Goal: Complete application form: Complete application form

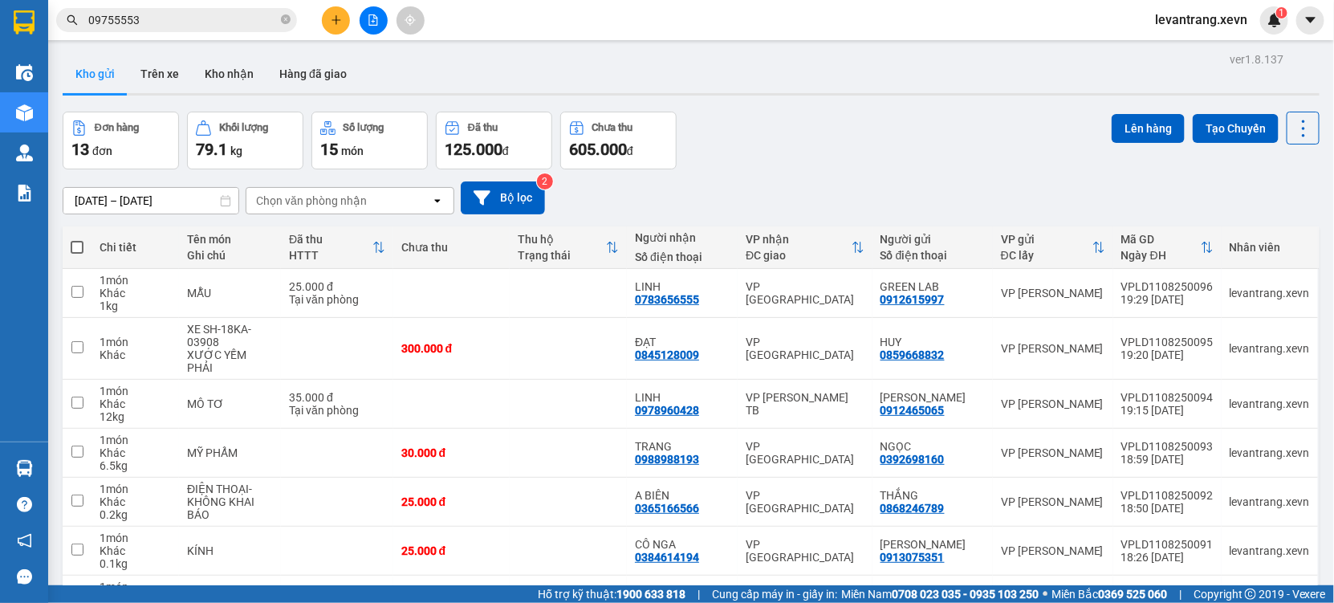
click at [205, 28] on input "09755553" at bounding box center [182, 20] width 189 height 18
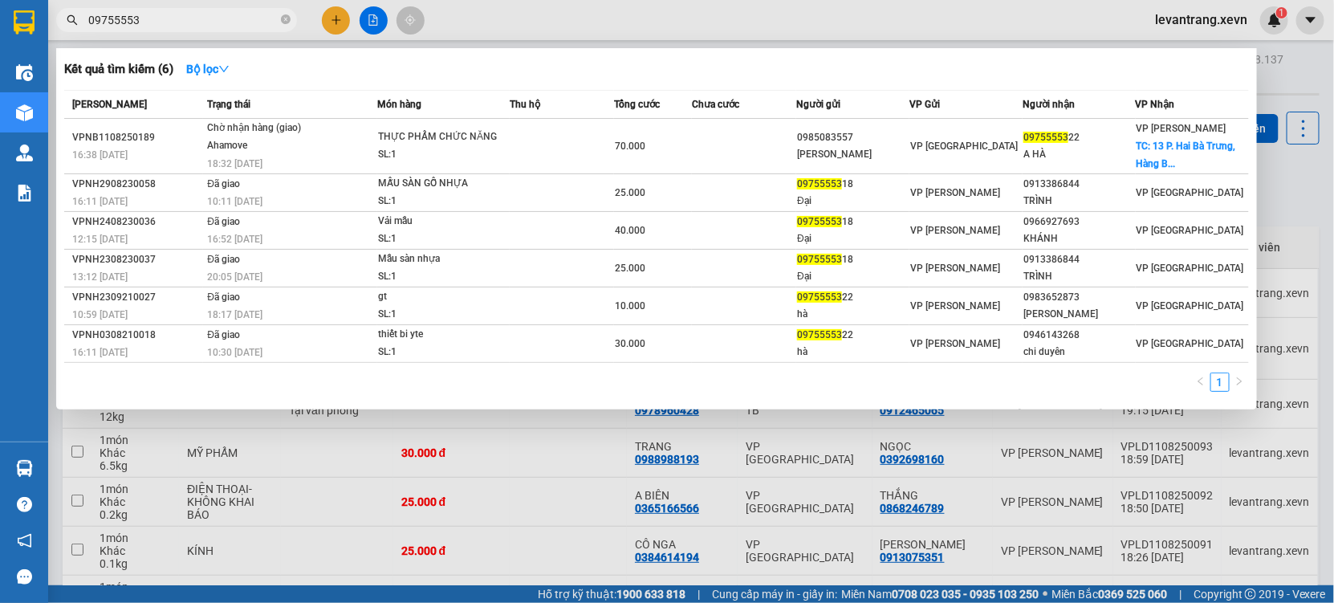
click at [205, 28] on input "09755553" at bounding box center [182, 20] width 189 height 18
paste input "362819319"
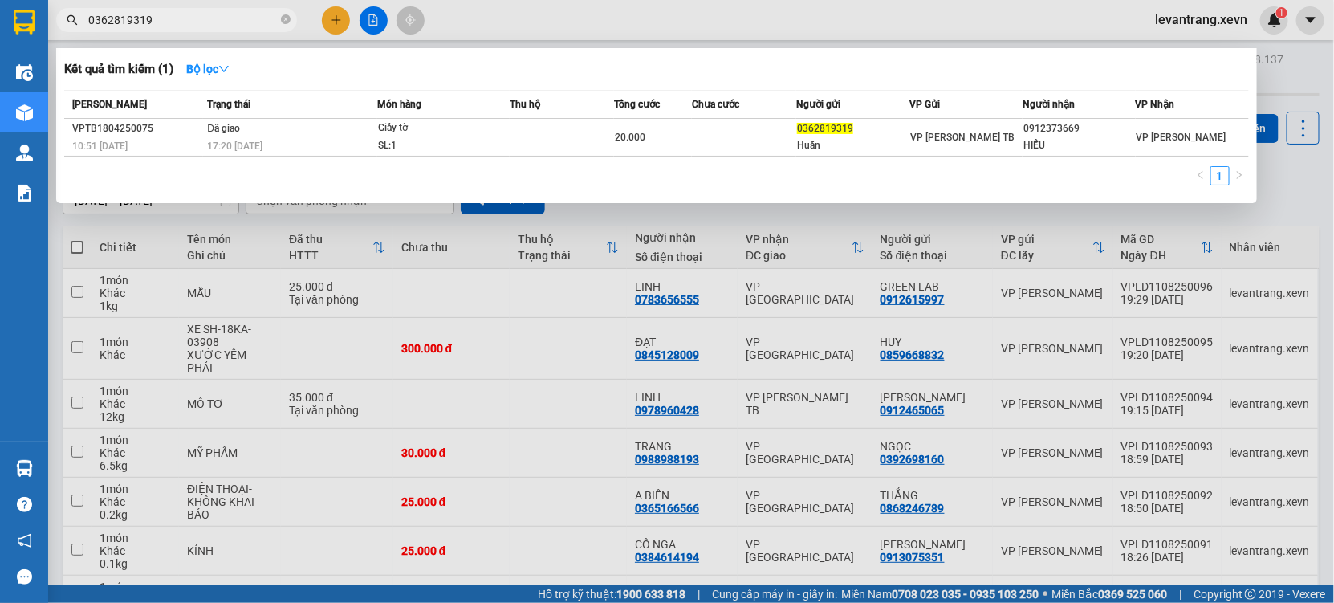
type input "0362819319"
click at [203, 15] on input "0362819319" at bounding box center [182, 20] width 189 height 18
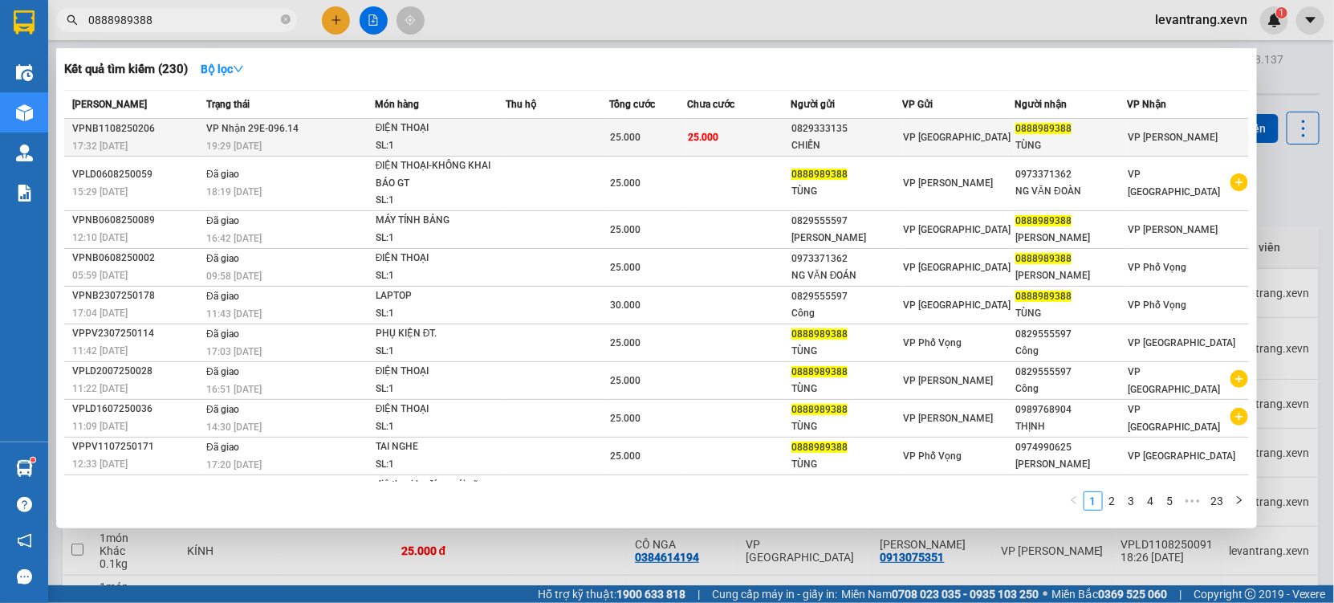
type input "0888989388"
click at [744, 138] on td "25.000" at bounding box center [739, 138] width 104 height 38
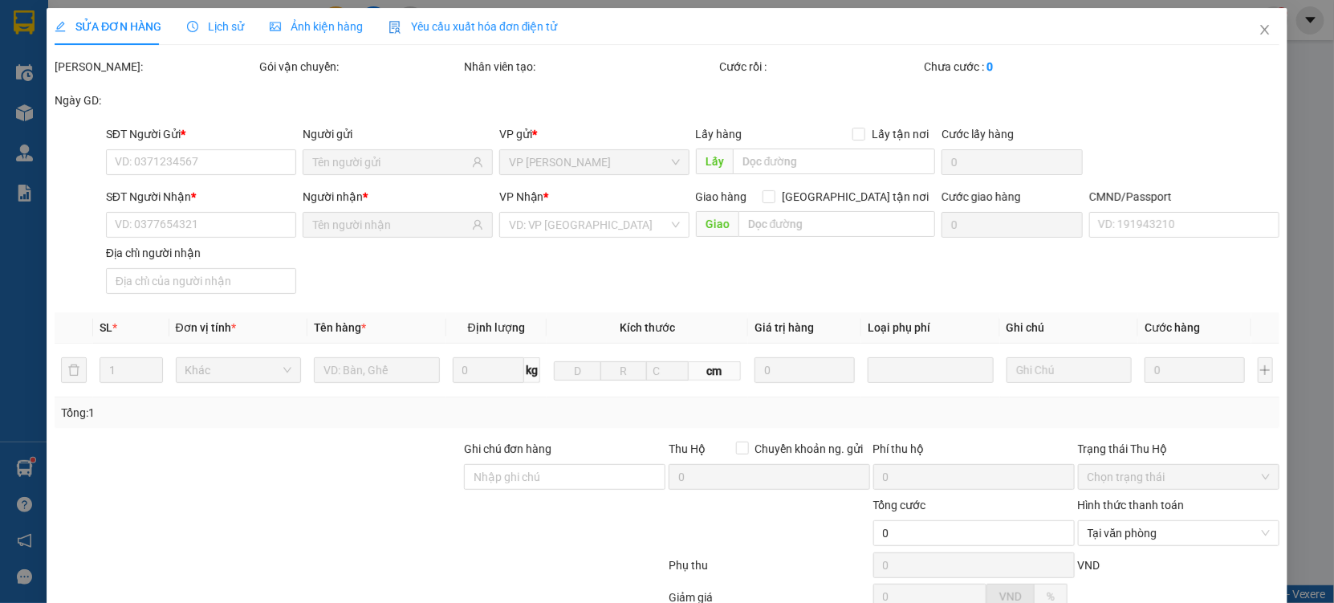
type input "0829333135"
type input "CHIẾN"
type input "0888989388"
type input "TÙNG"
type input "037097000341 [PERSON_NAME] 1997"
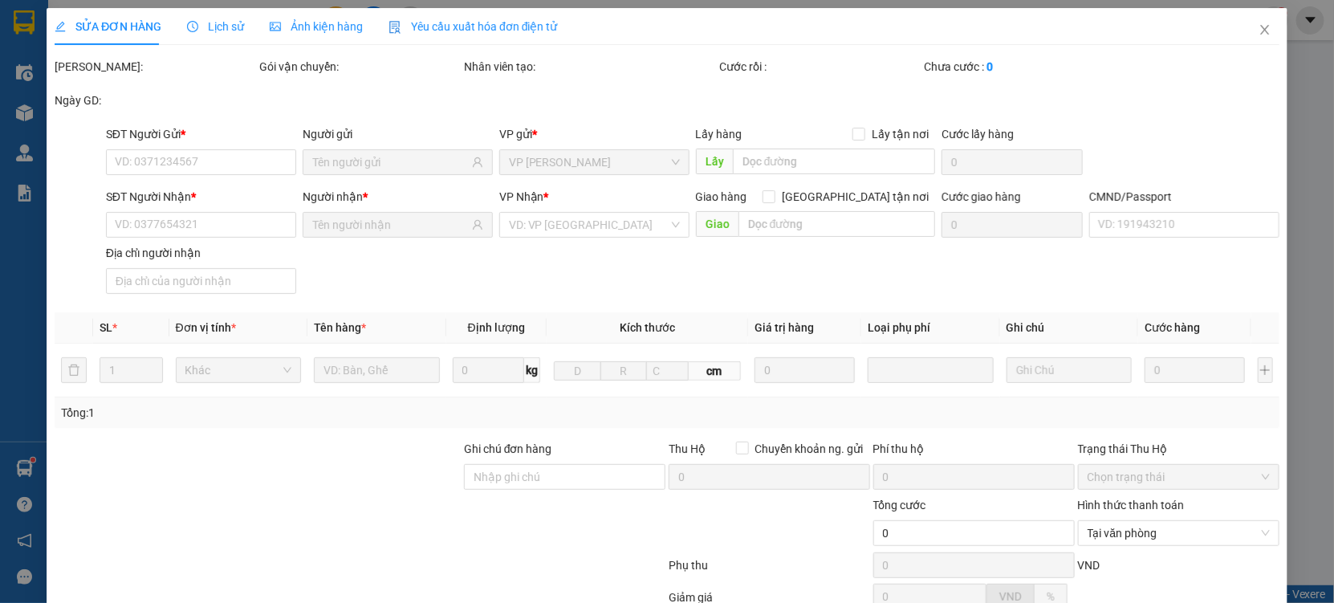
type input "25.000"
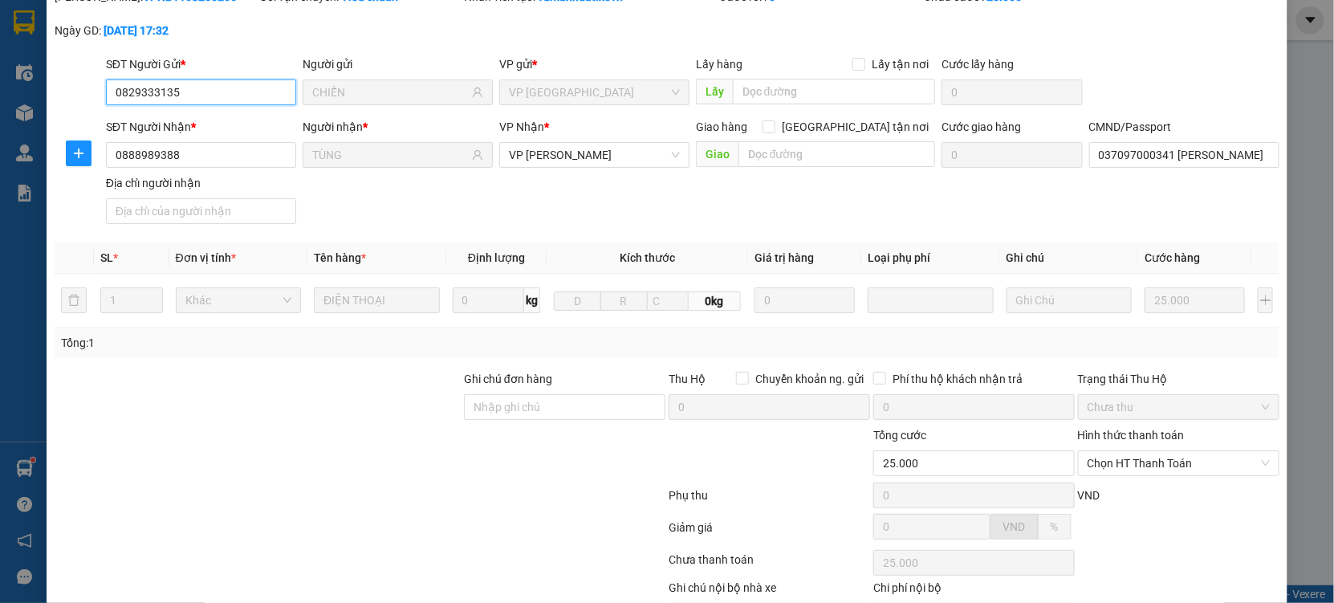
scroll to position [164, 0]
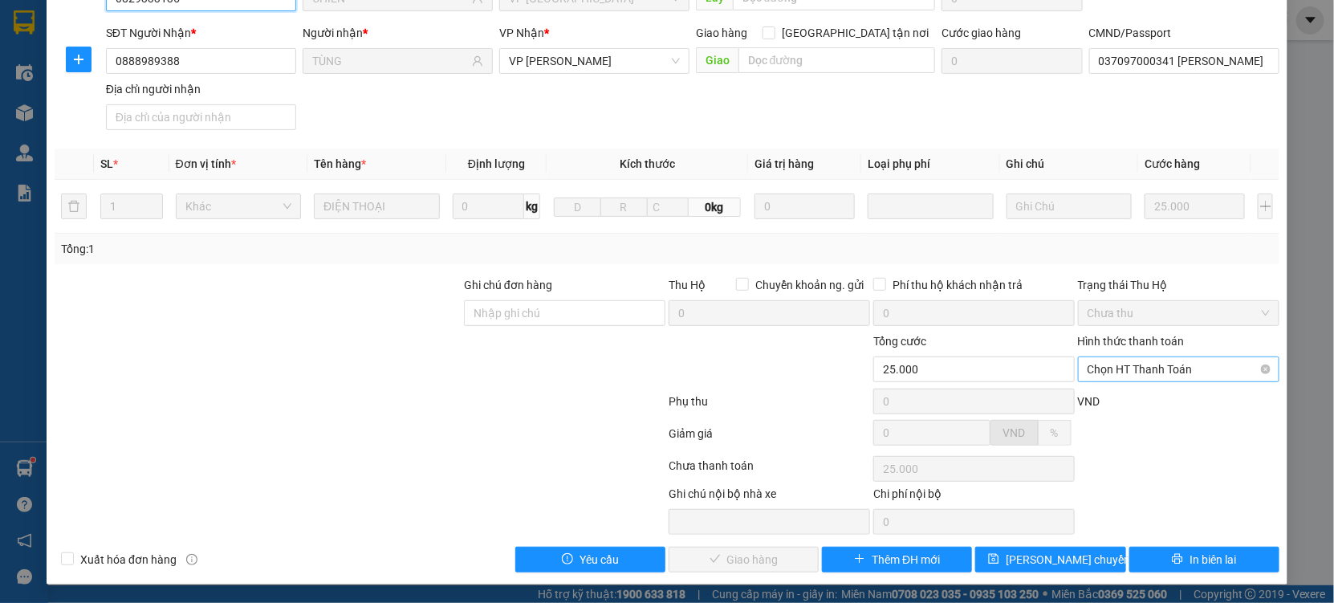
click at [1109, 369] on span "Chọn HT Thanh Toán" at bounding box center [1179, 369] width 182 height 24
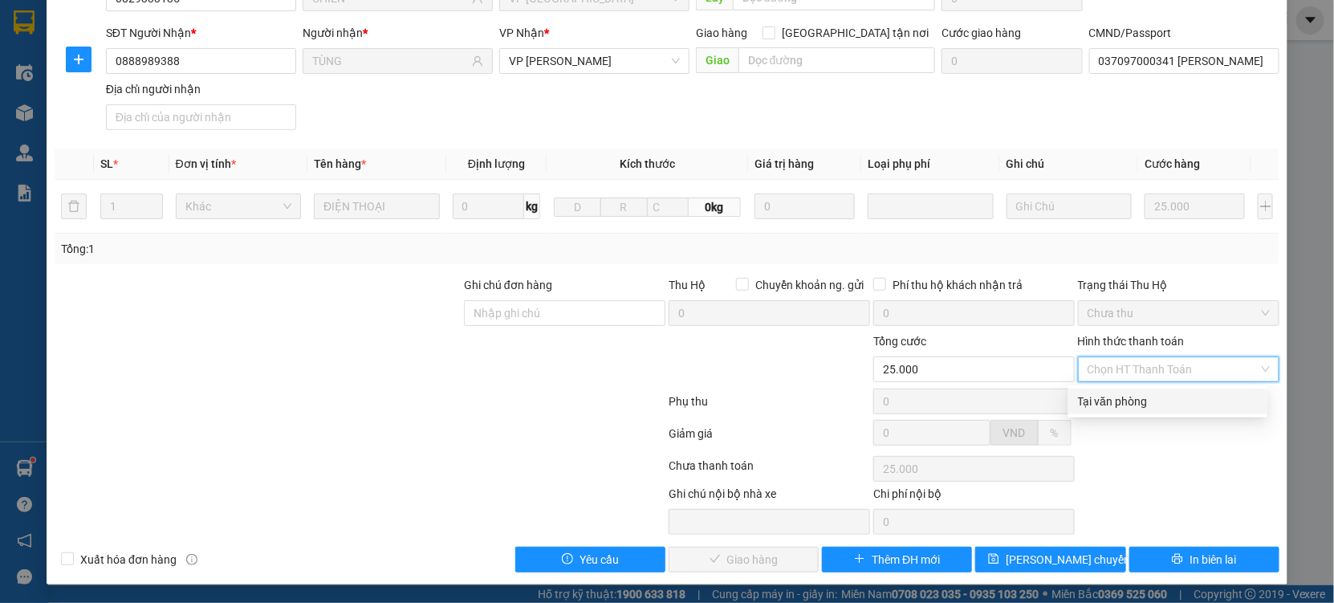
click at [1120, 393] on div "Tại văn phòng" at bounding box center [1168, 402] width 180 height 18
type input "0"
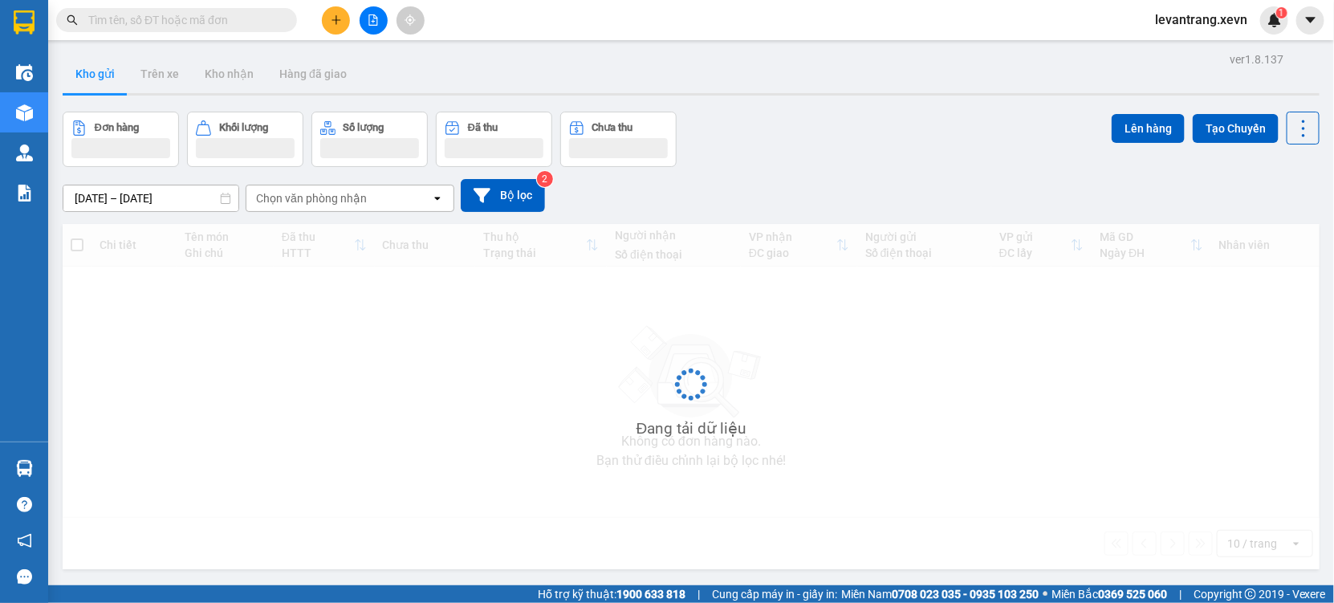
click at [169, 17] on input "text" at bounding box center [182, 20] width 189 height 18
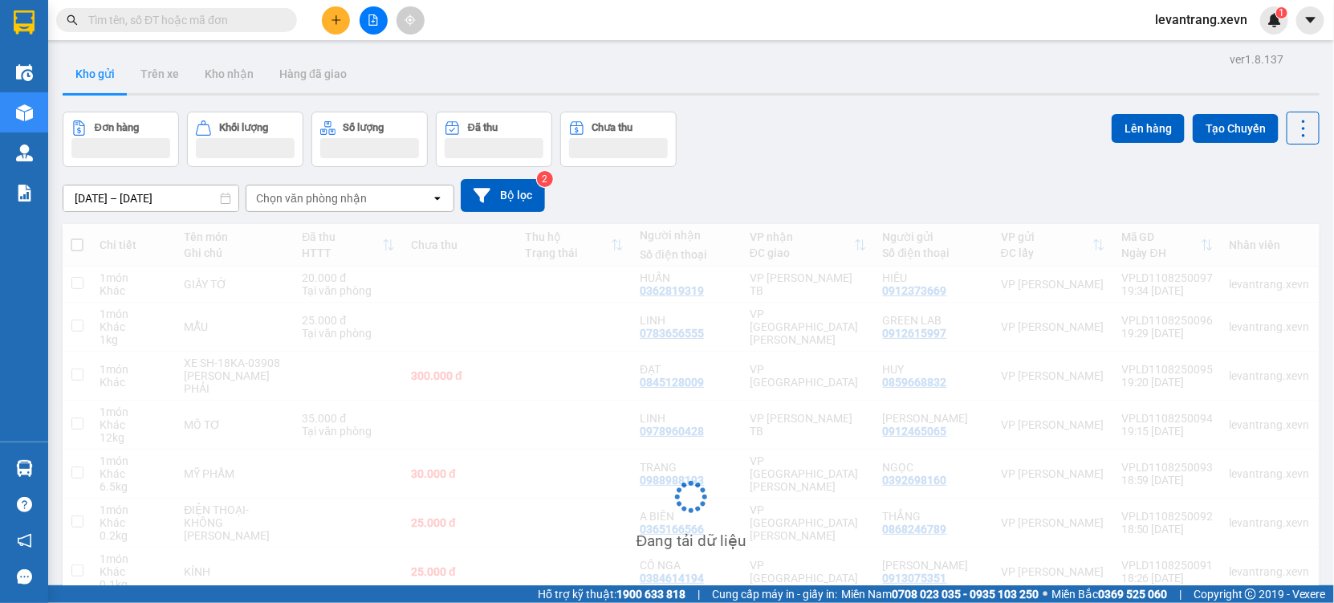
click at [169, 17] on input "text" at bounding box center [182, 20] width 189 height 18
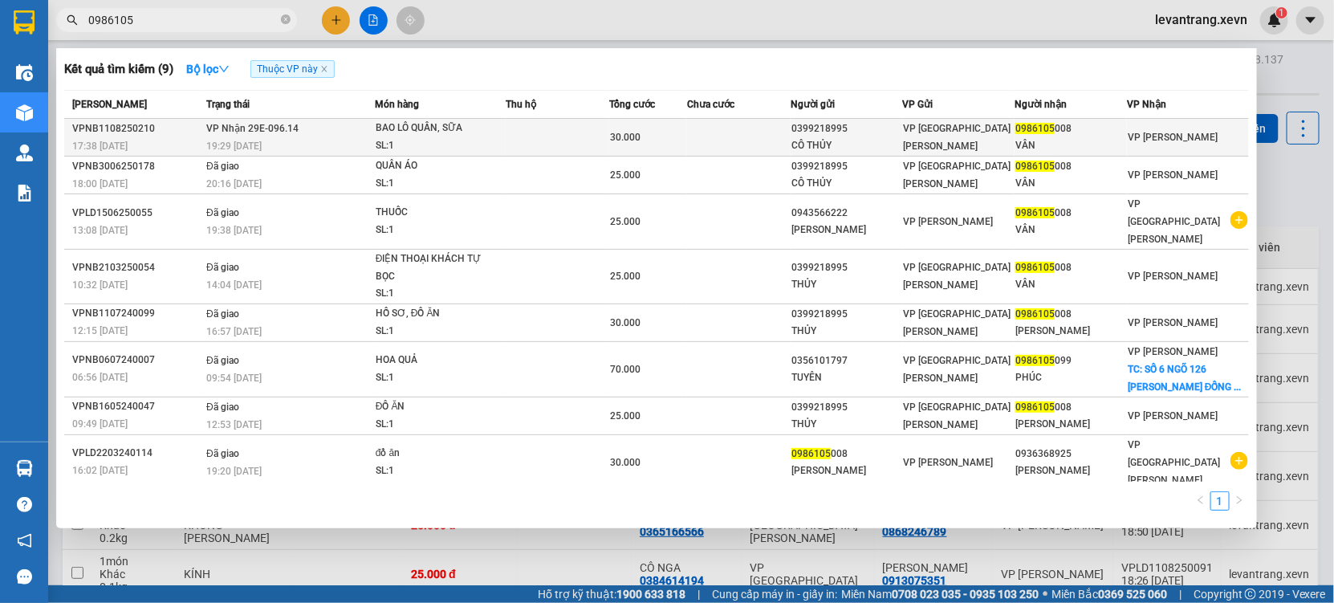
type input "0986105"
click at [673, 148] on td "30.000" at bounding box center [648, 138] width 78 height 38
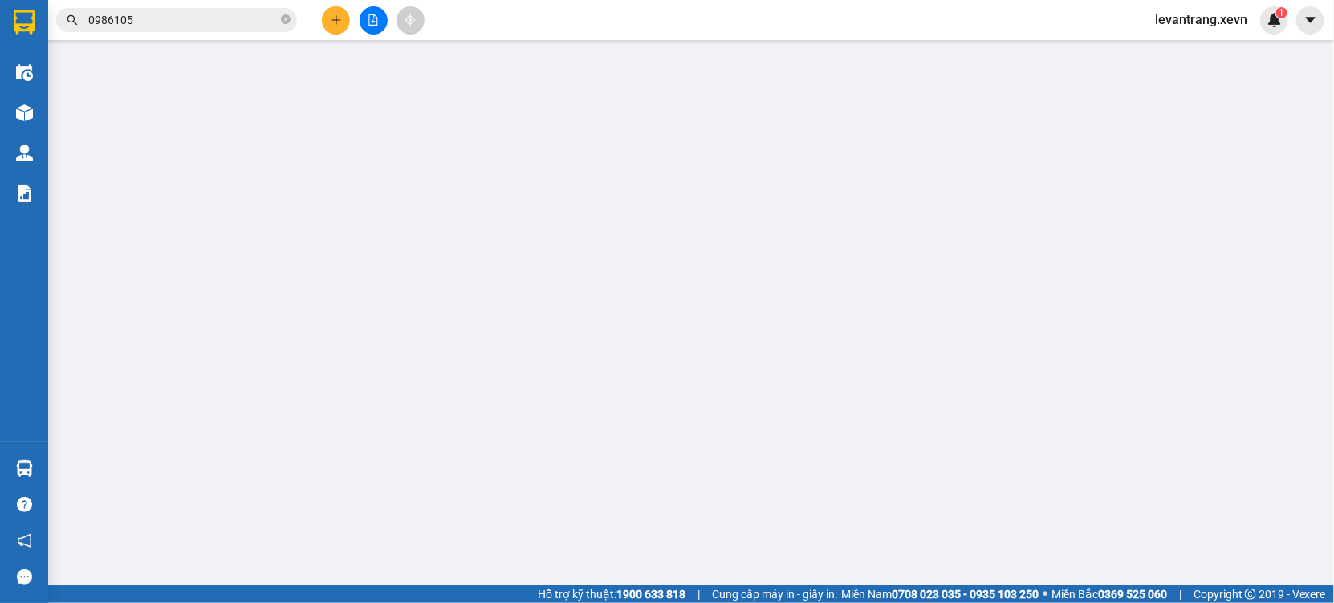
type input "0399218995"
type input "CÔ THỦY"
type input "0986105008"
type input "VÂN"
type input "NGHĨA-0902224396"
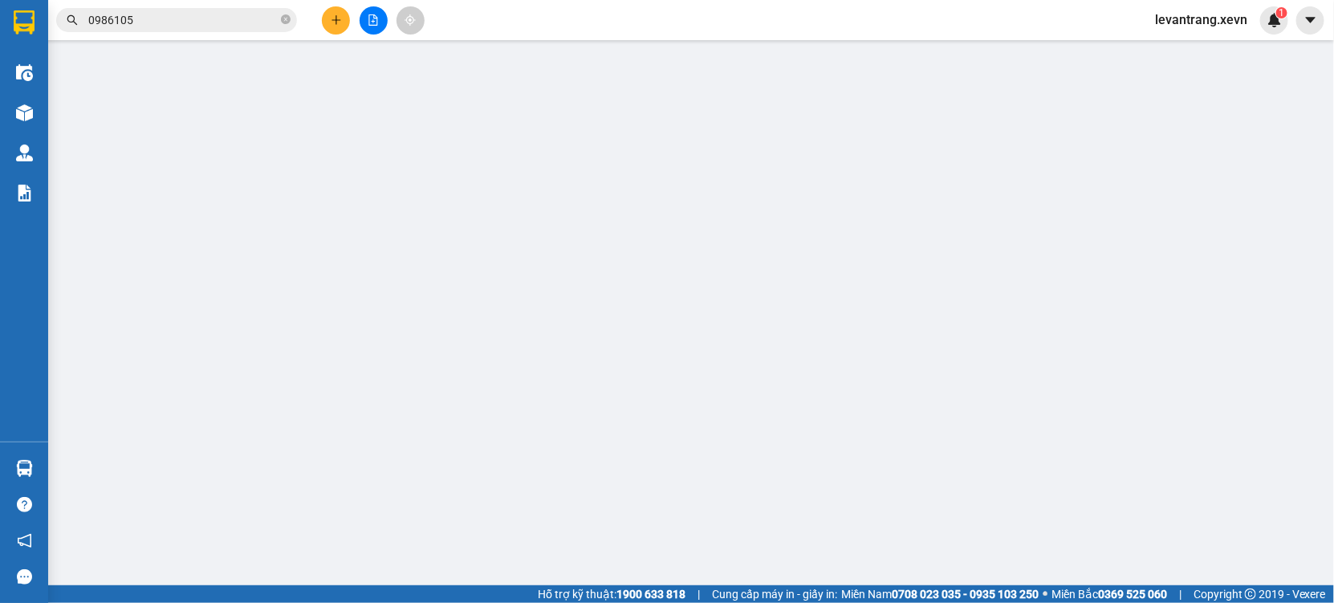
type input "30.000"
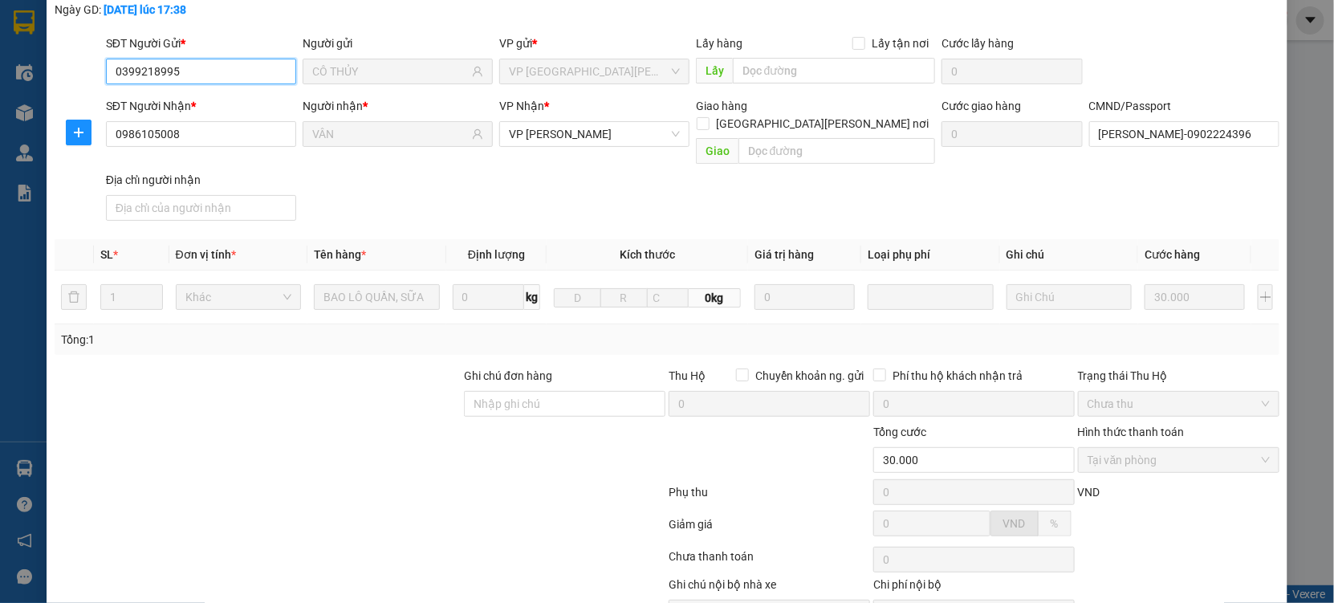
scroll to position [164, 0]
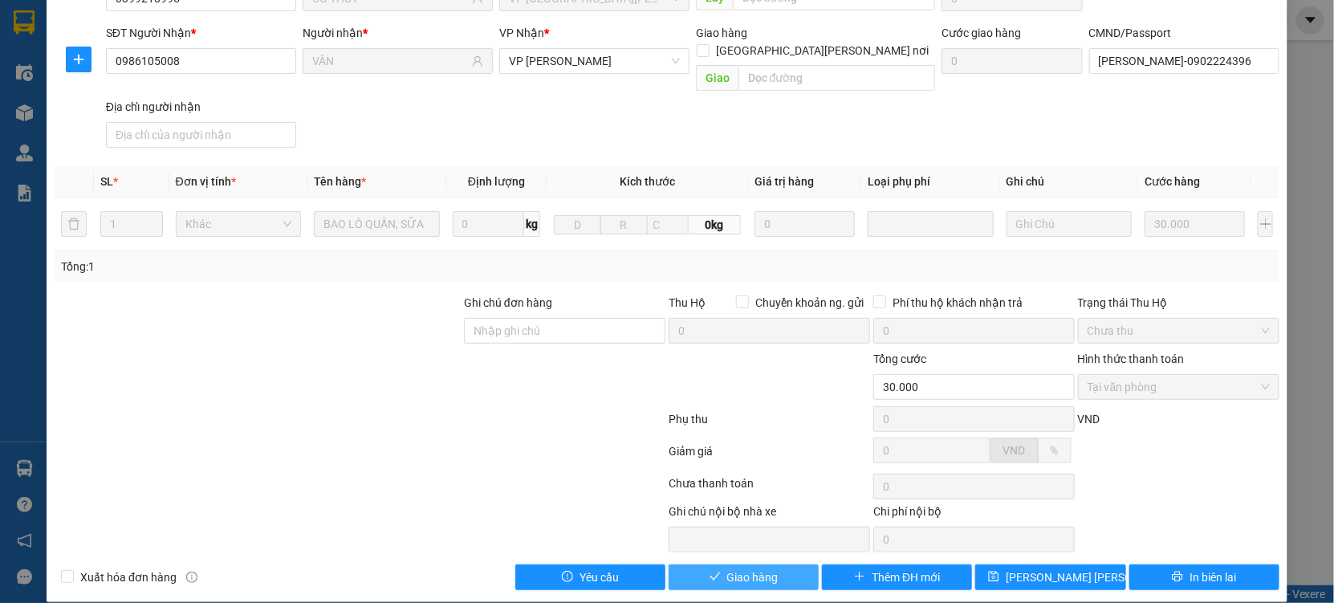
click at [732, 568] on span "Giao hàng" at bounding box center [752, 577] width 51 height 18
